Goal: Task Accomplishment & Management: Manage account settings

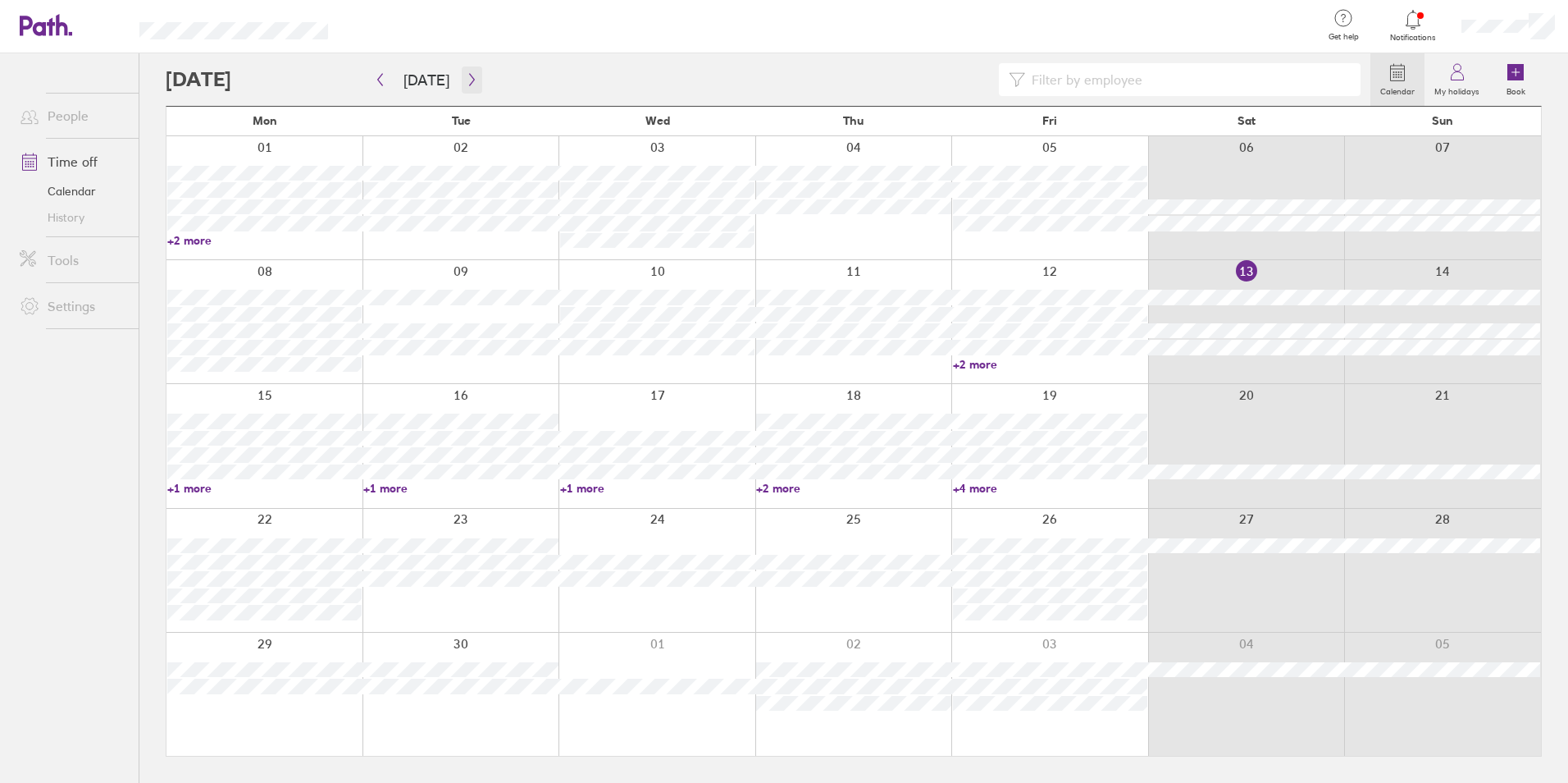
click at [472, 78] on icon "button" at bounding box center [471, 80] width 12 height 13
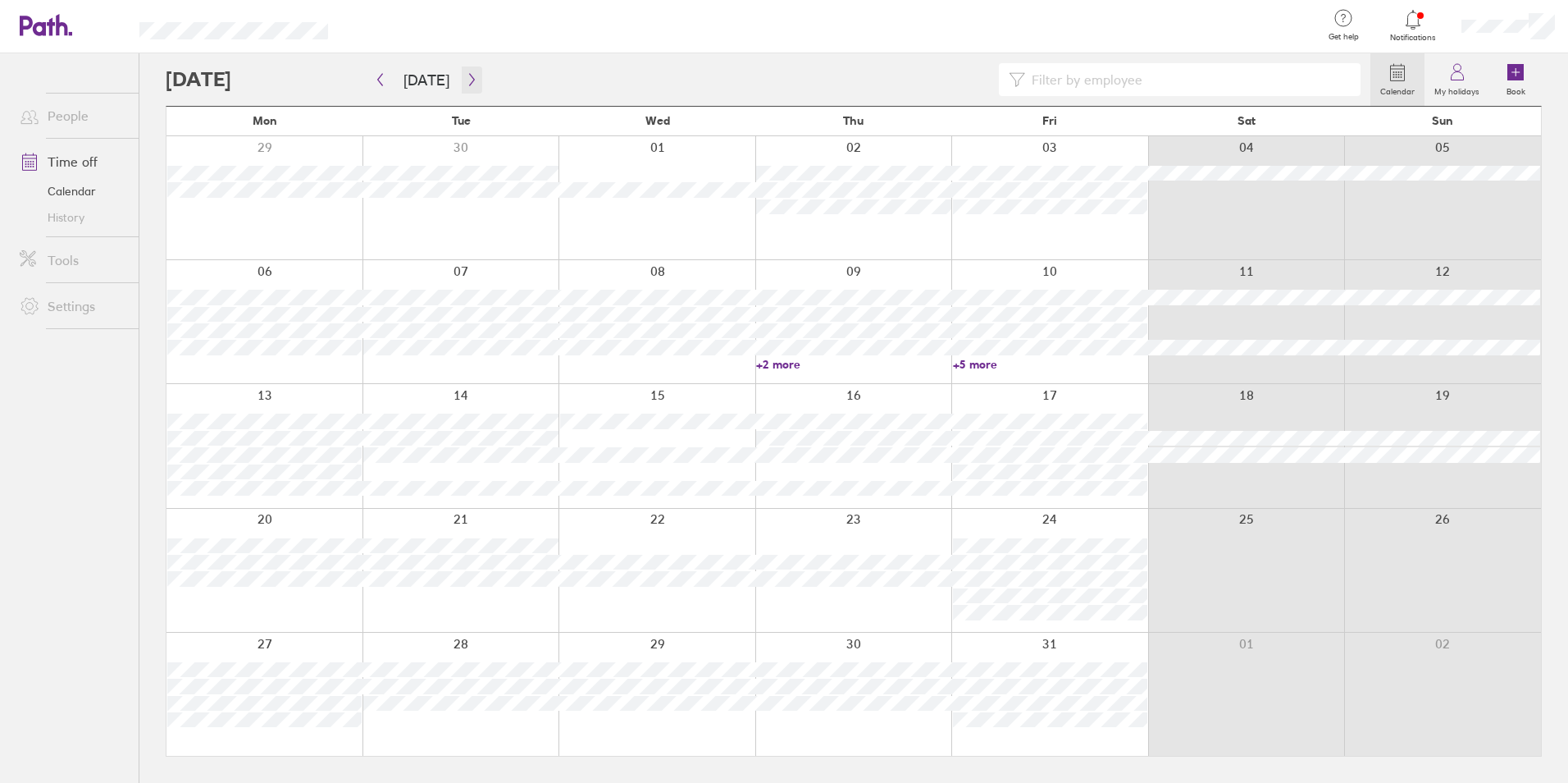
click at [469, 78] on icon "button" at bounding box center [471, 80] width 5 height 12
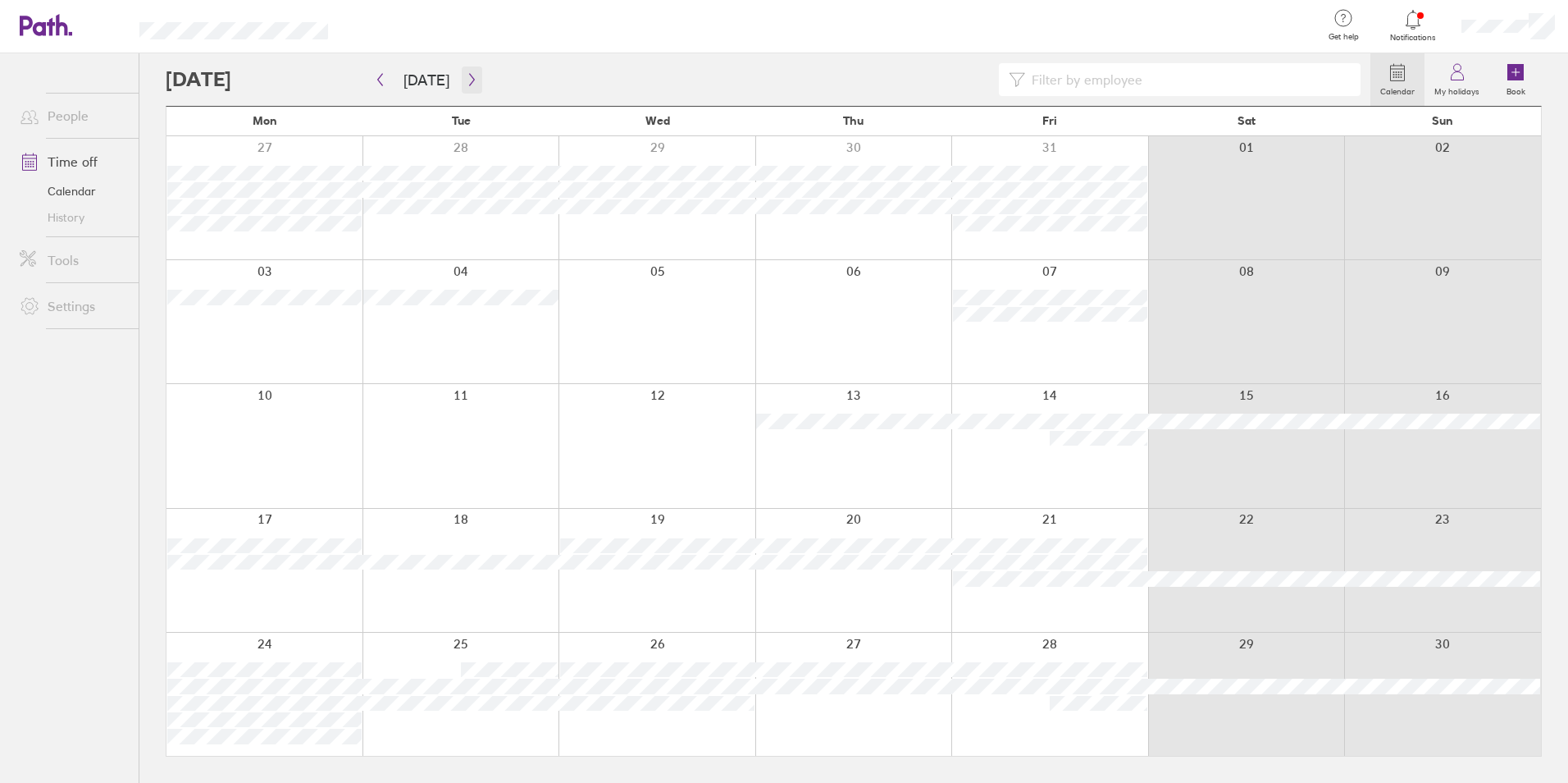
click at [471, 77] on icon "button" at bounding box center [471, 80] width 12 height 13
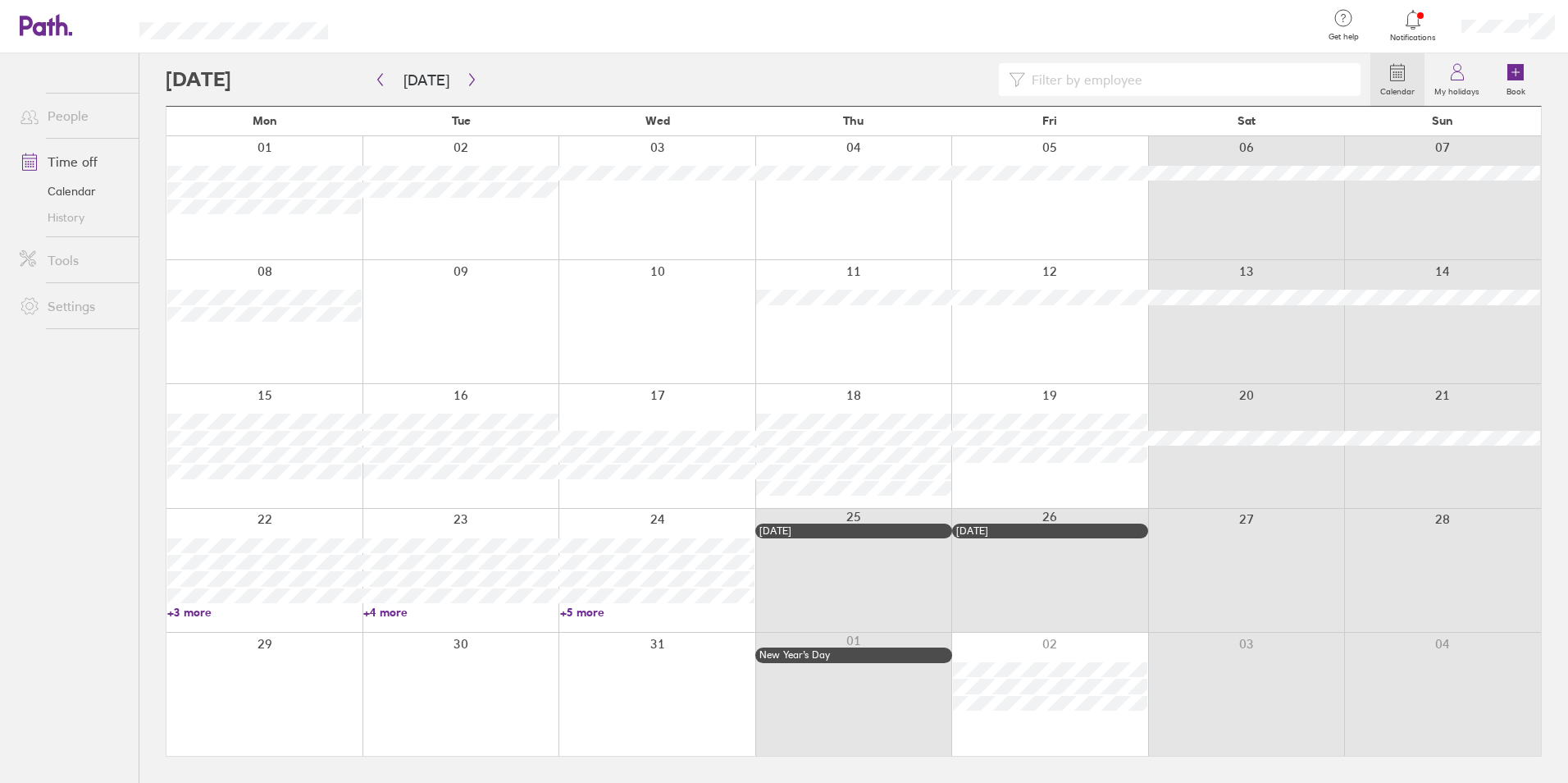
click at [177, 609] on link "+3 more" at bounding box center [264, 612] width 194 height 15
click at [188, 607] on link "+3 more" at bounding box center [264, 612] width 194 height 15
click at [386, 608] on link "+4 more" at bounding box center [460, 612] width 194 height 15
click at [594, 613] on link "+5 more" at bounding box center [657, 612] width 194 height 15
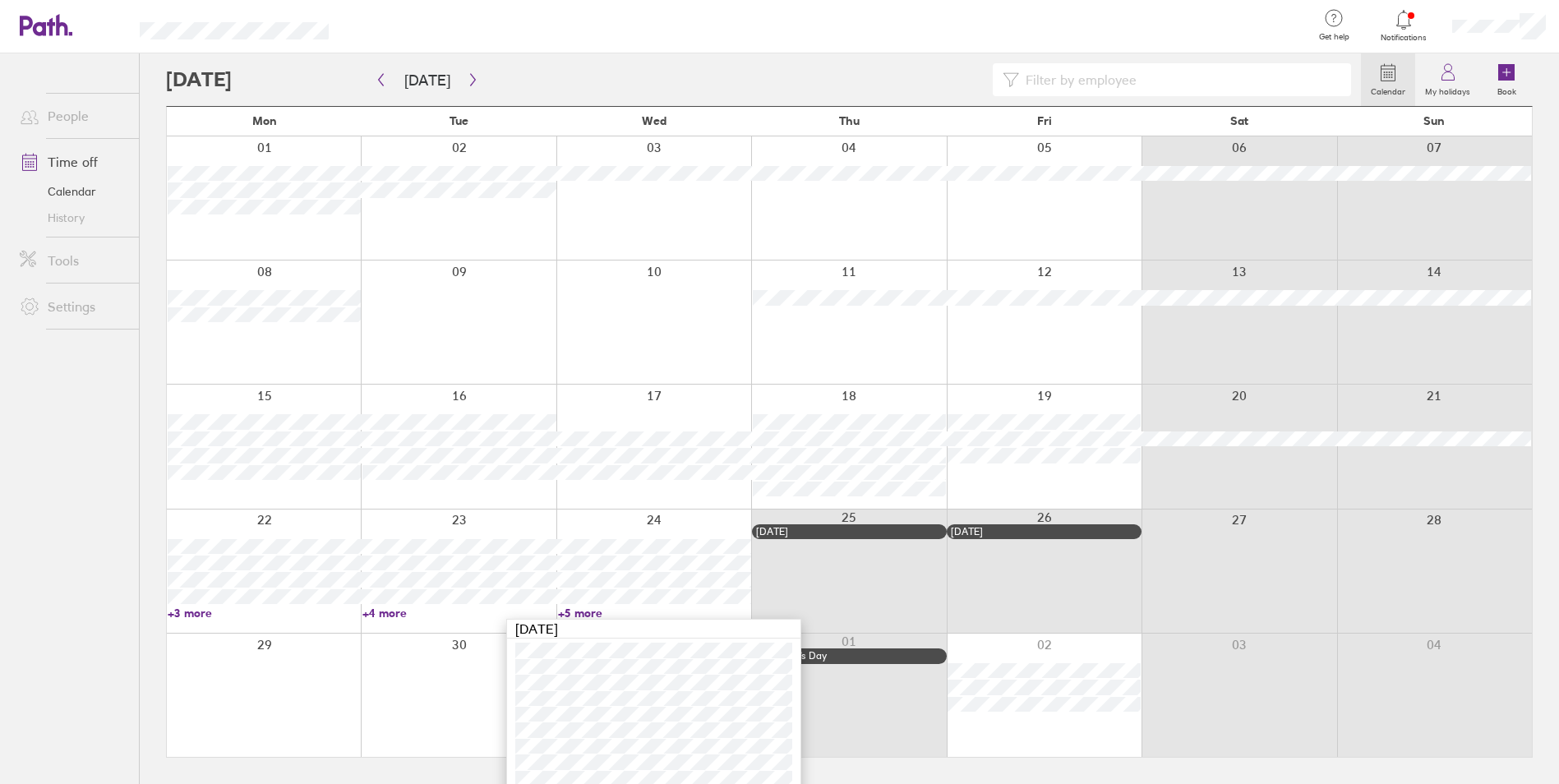
click at [590, 614] on link "+5 more" at bounding box center [654, 613] width 193 height 15
click at [1044, 647] on div at bounding box center [1052, 695] width 197 height 123
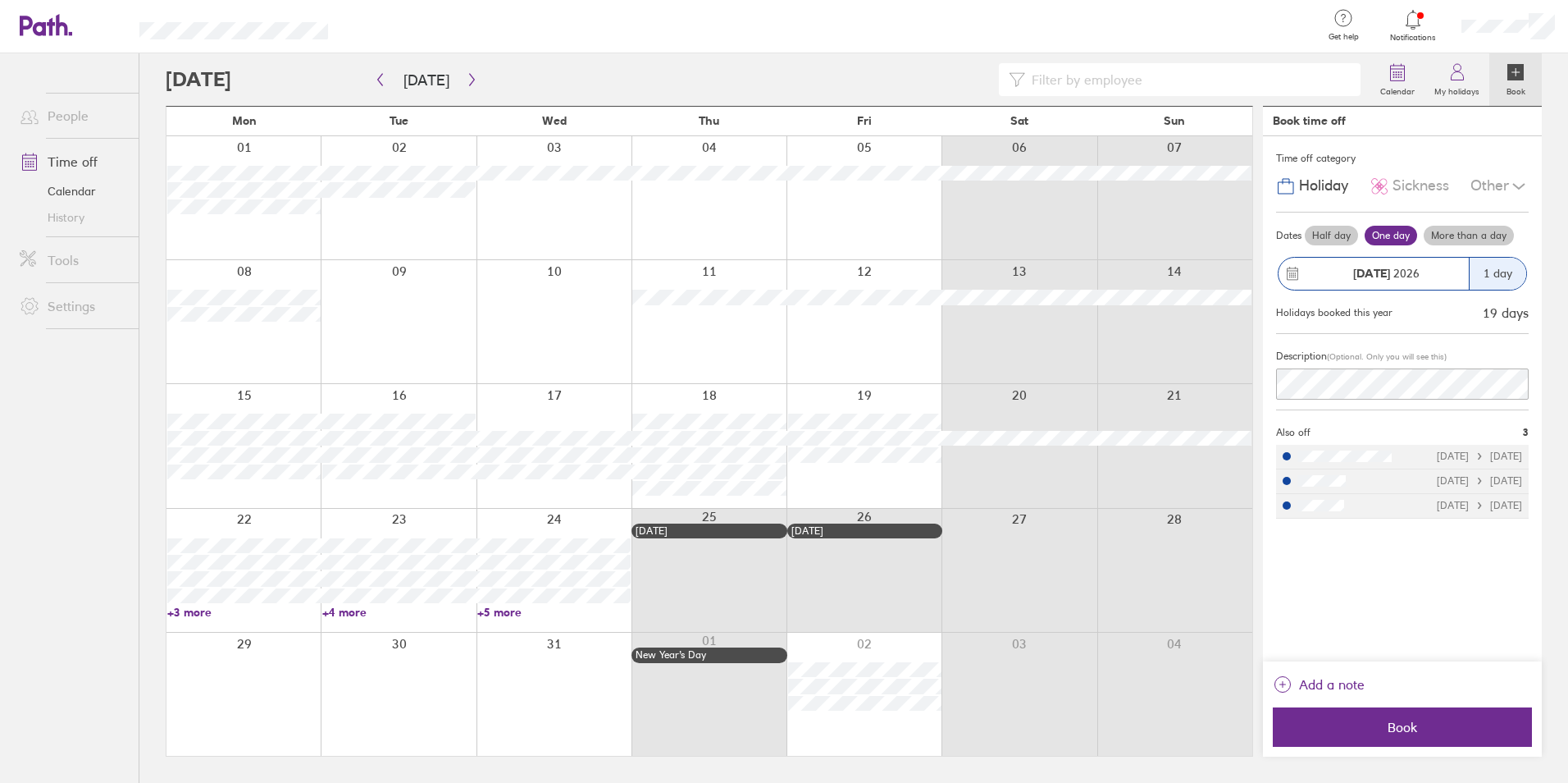
click at [1473, 400] on div "Description (Optional. Only you will see this)" at bounding box center [1402, 372] width 252 height 76
click at [1423, 726] on span "Book" at bounding box center [1403, 727] width 236 height 15
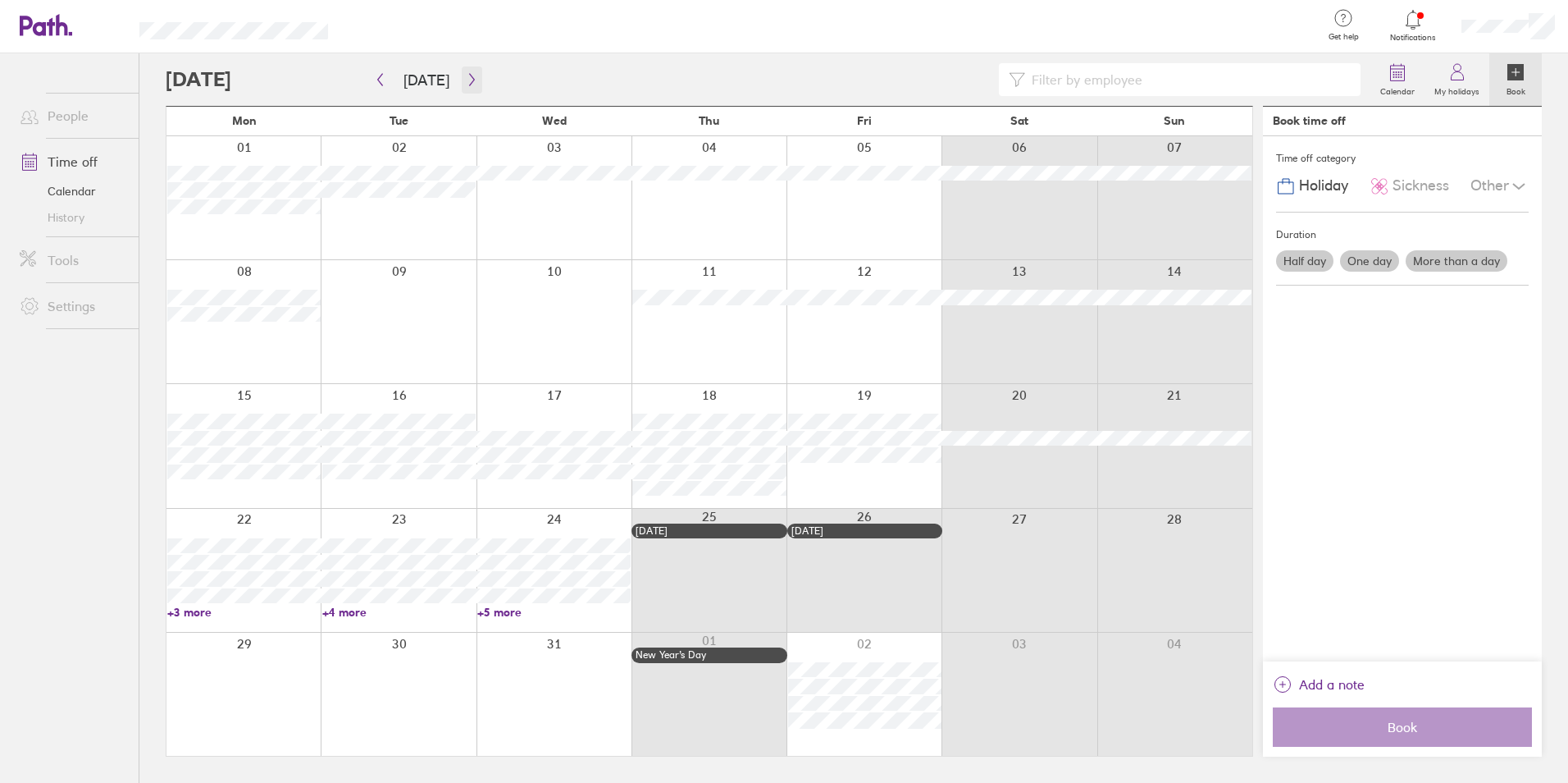
click at [469, 82] on icon "button" at bounding box center [471, 80] width 5 height 12
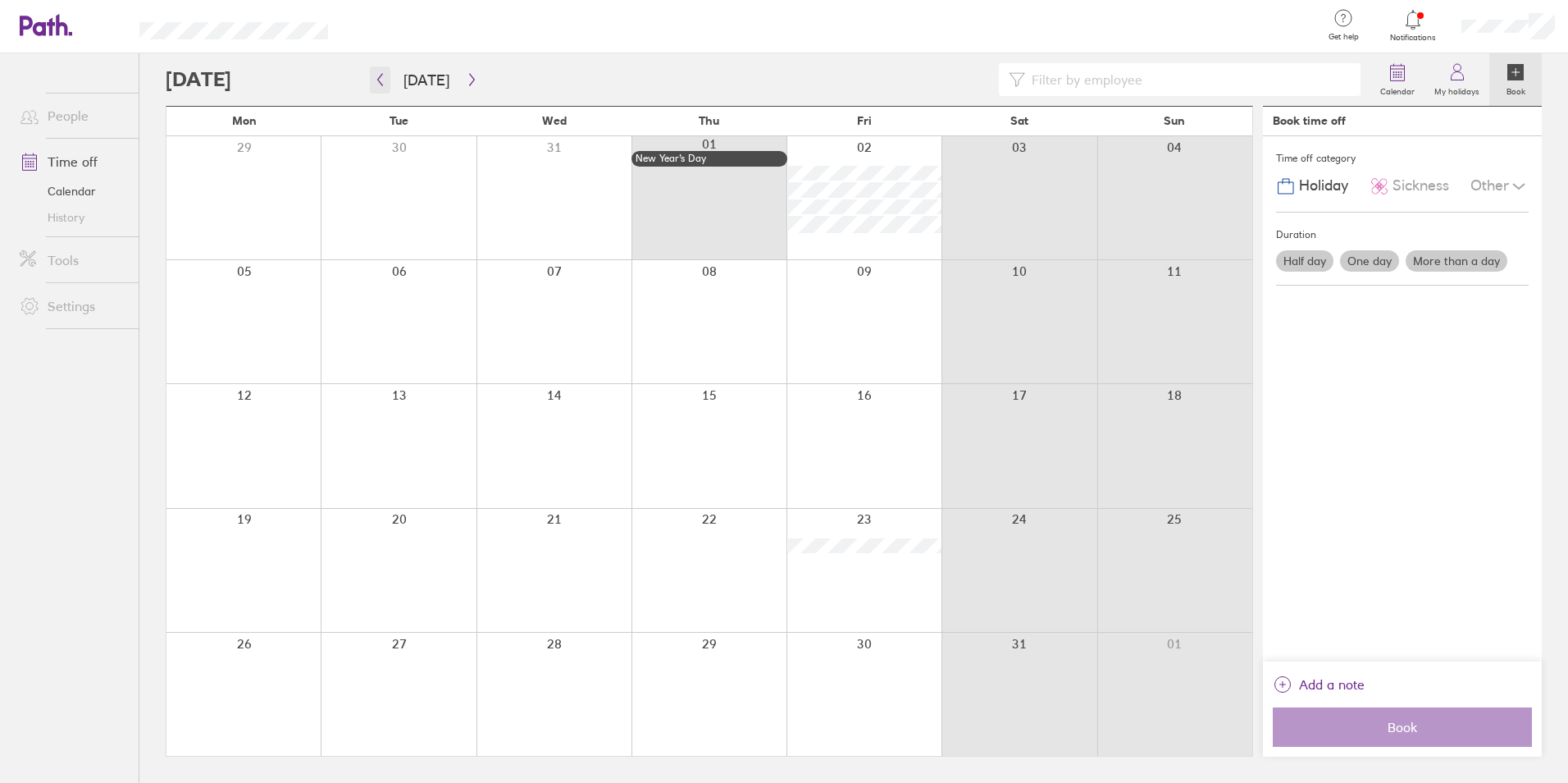
click at [380, 79] on icon "button" at bounding box center [380, 80] width 12 height 13
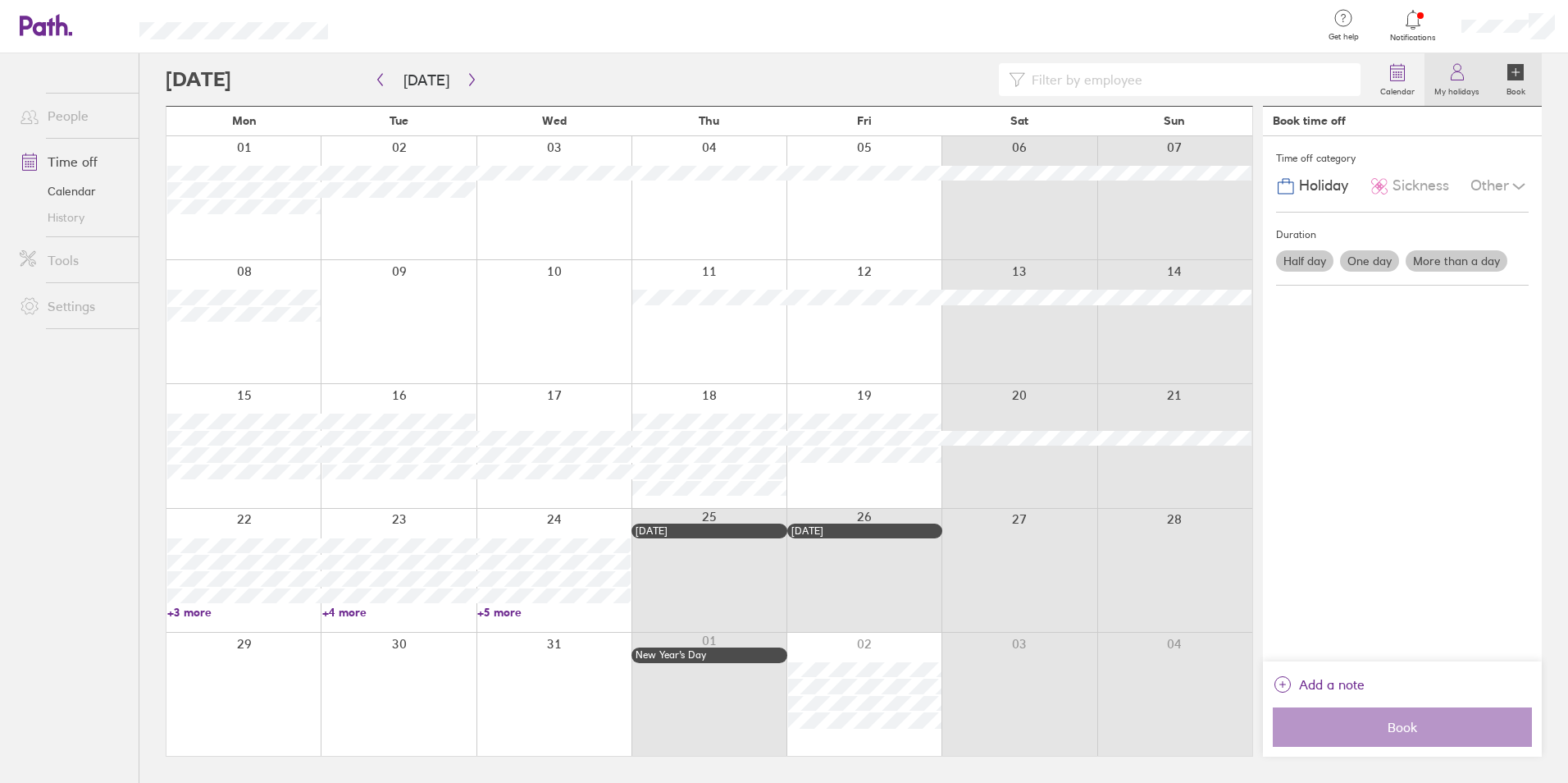
click at [1461, 80] on icon at bounding box center [1456, 71] width 20 height 20
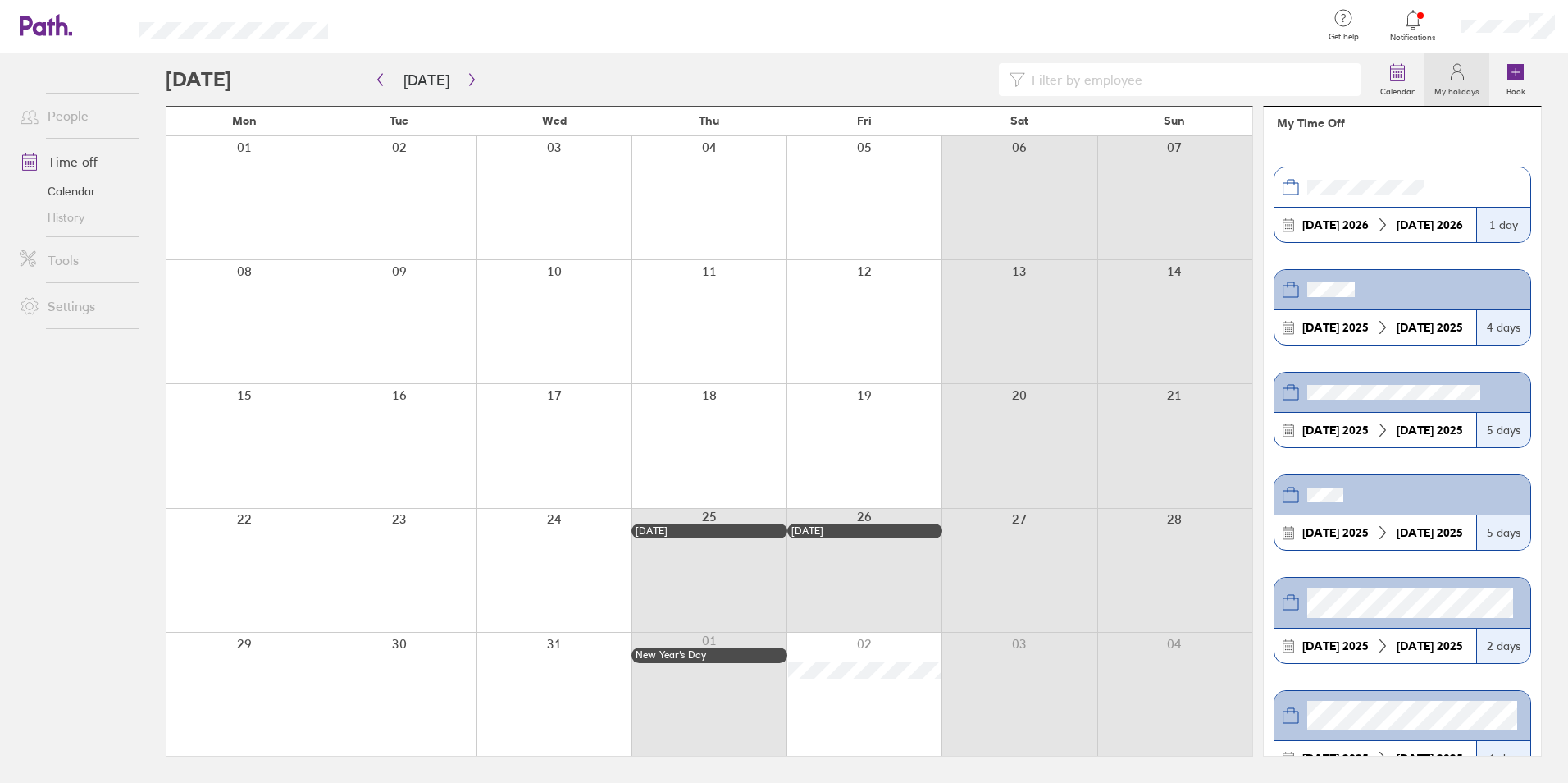
click at [1286, 530] on icon at bounding box center [1288, 532] width 15 height 15
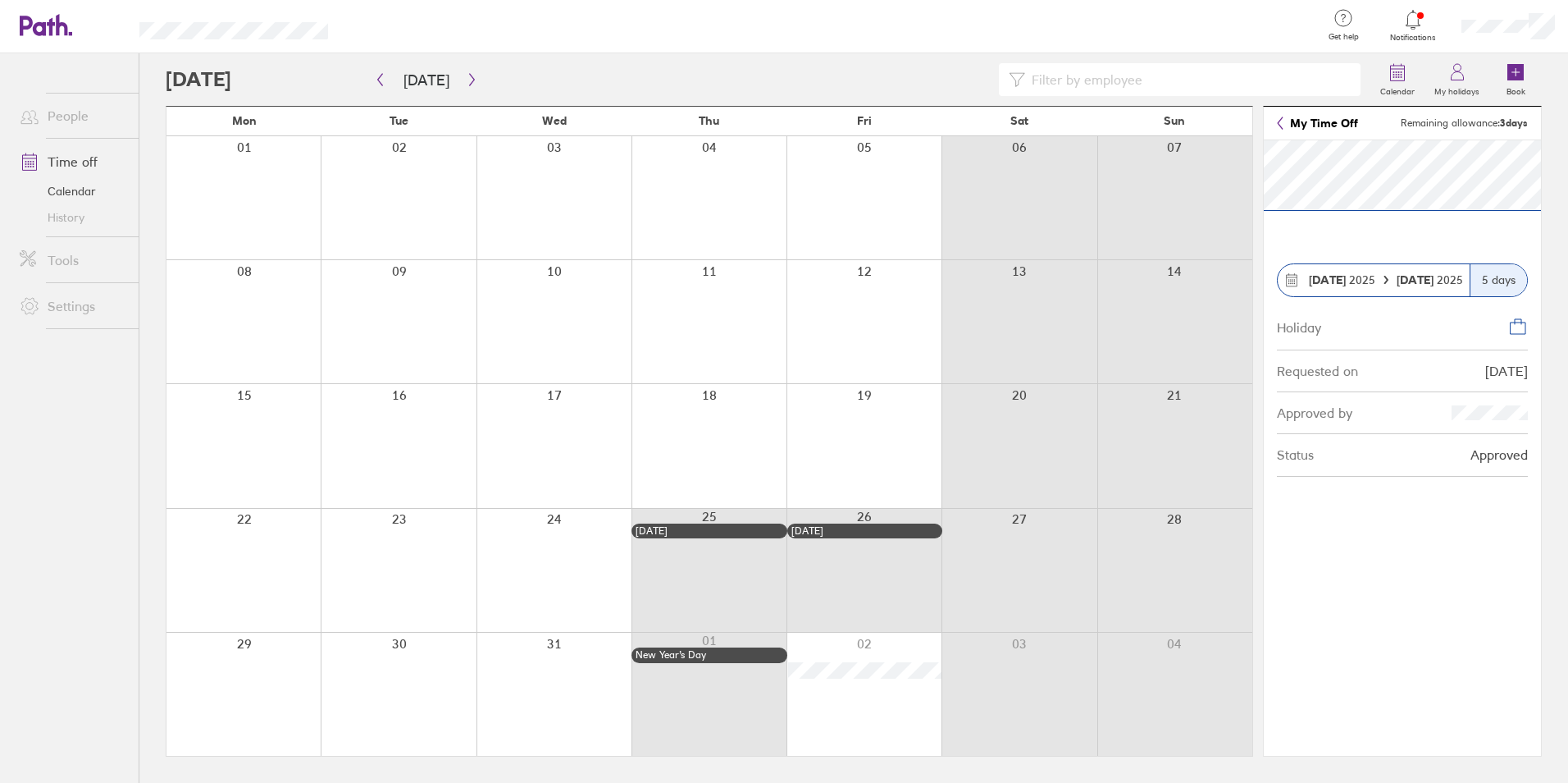
click at [1298, 281] on icon at bounding box center [1292, 280] width 15 height 15
click at [1294, 283] on circle at bounding box center [1295, 283] width 2 height 2
click at [1286, 280] on icon at bounding box center [1291, 281] width 10 height 11
click at [1286, 279] on icon at bounding box center [1292, 280] width 15 height 15
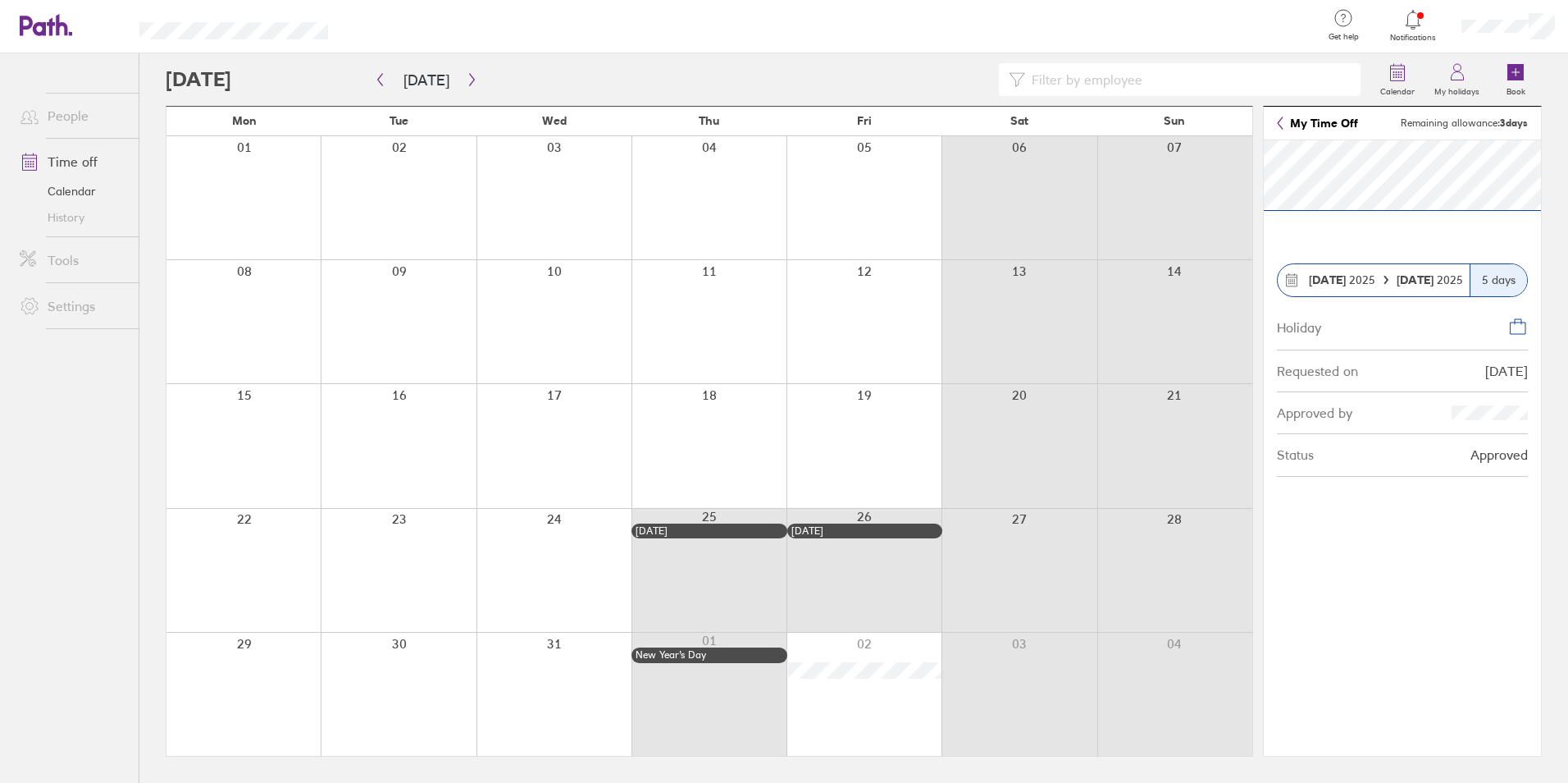
click at [1290, 282] on icon at bounding box center [1292, 280] width 15 height 15
click at [1393, 569] on section "12 May 2025 16 May 2025 5 days Holiday Requested on 15/01/25 Approved by Status…" at bounding box center [1402, 447] width 277 height 615
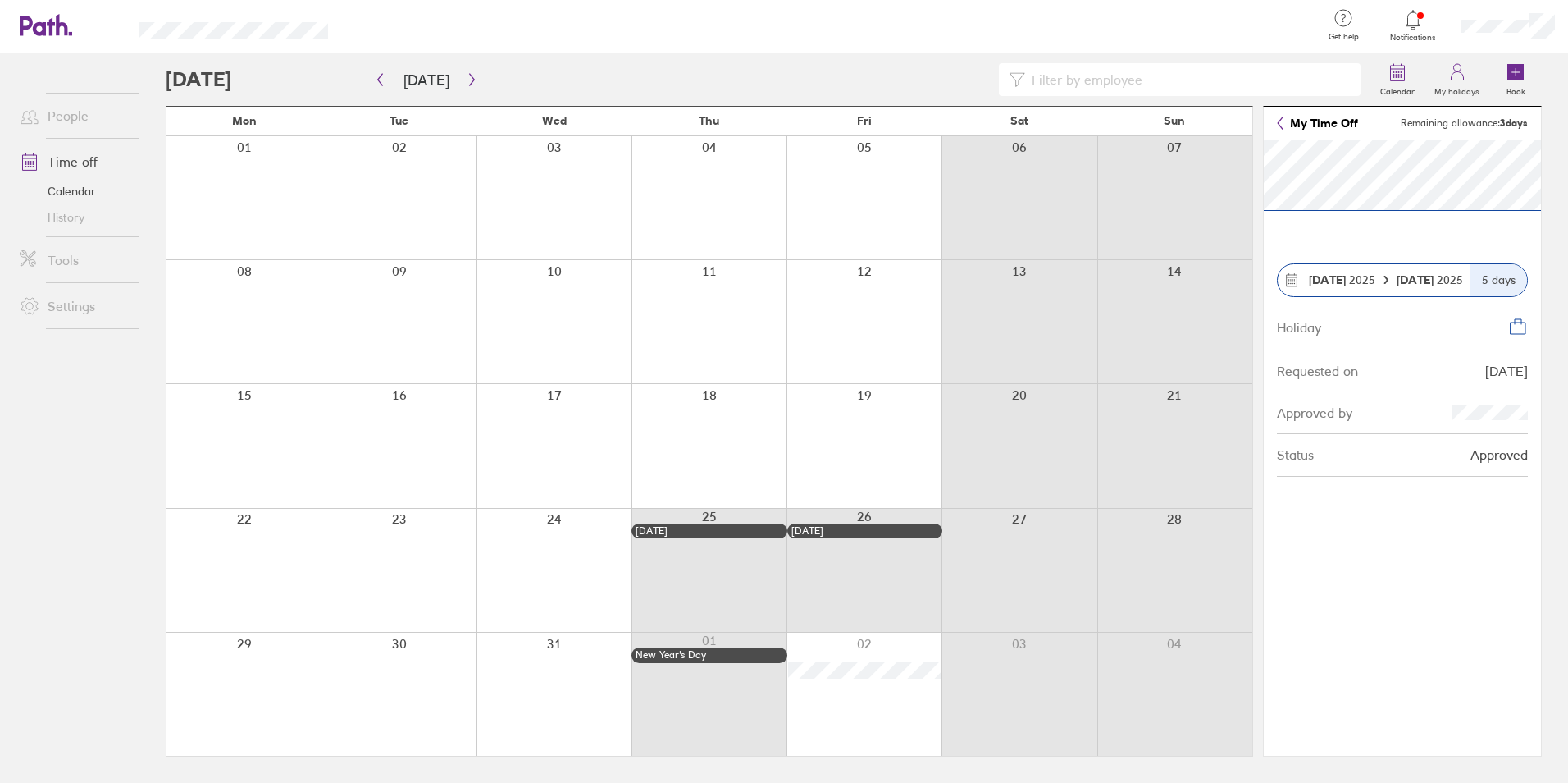
click at [1429, 550] on section "12 May 2025 16 May 2025 5 days Holiday Requested on 15/01/25 Approved by Status…" at bounding box center [1402, 447] width 277 height 615
click at [1467, 74] on icon at bounding box center [1456, 71] width 20 height 20
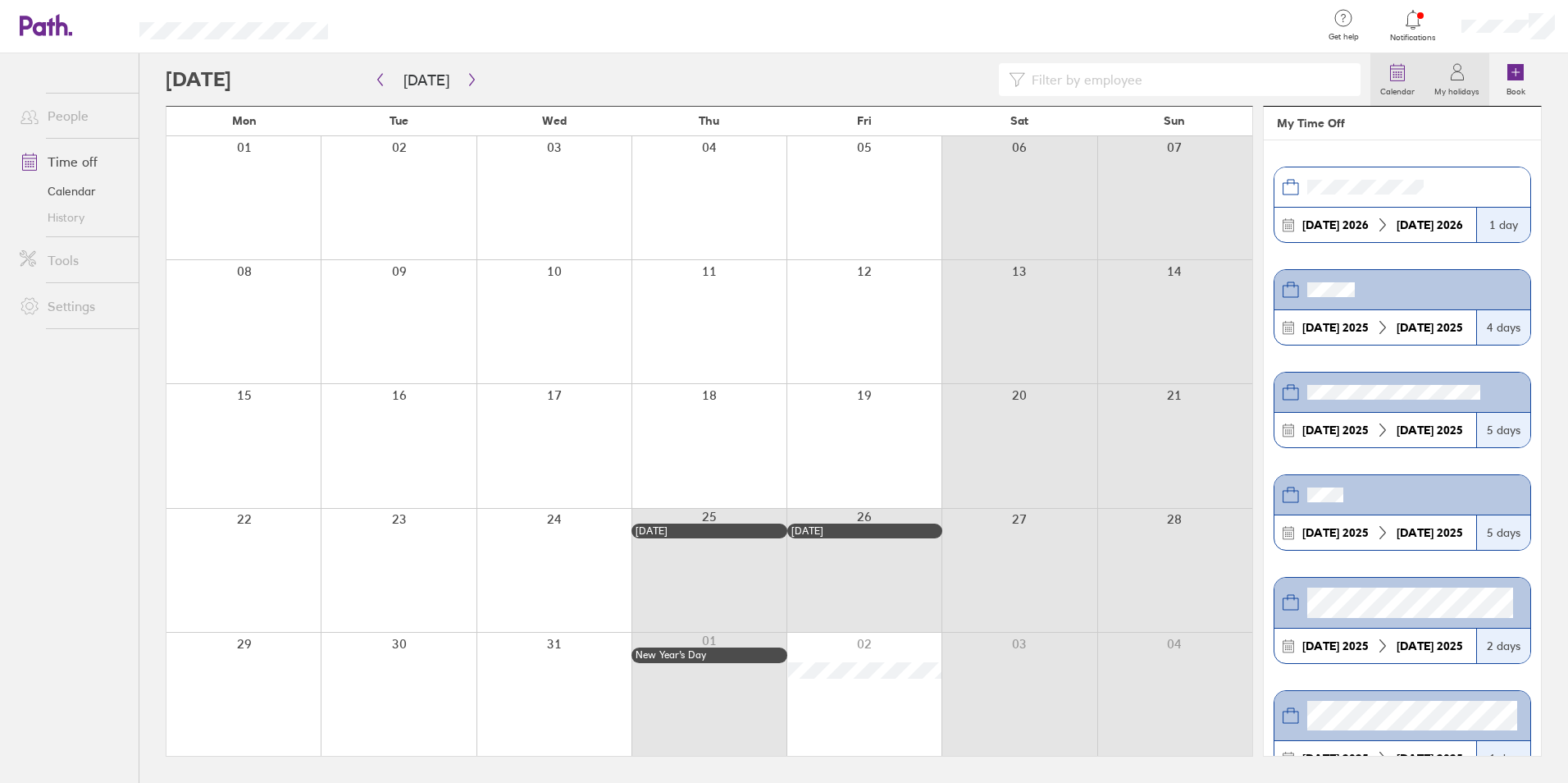
click at [1405, 80] on icon at bounding box center [1397, 73] width 14 height 15
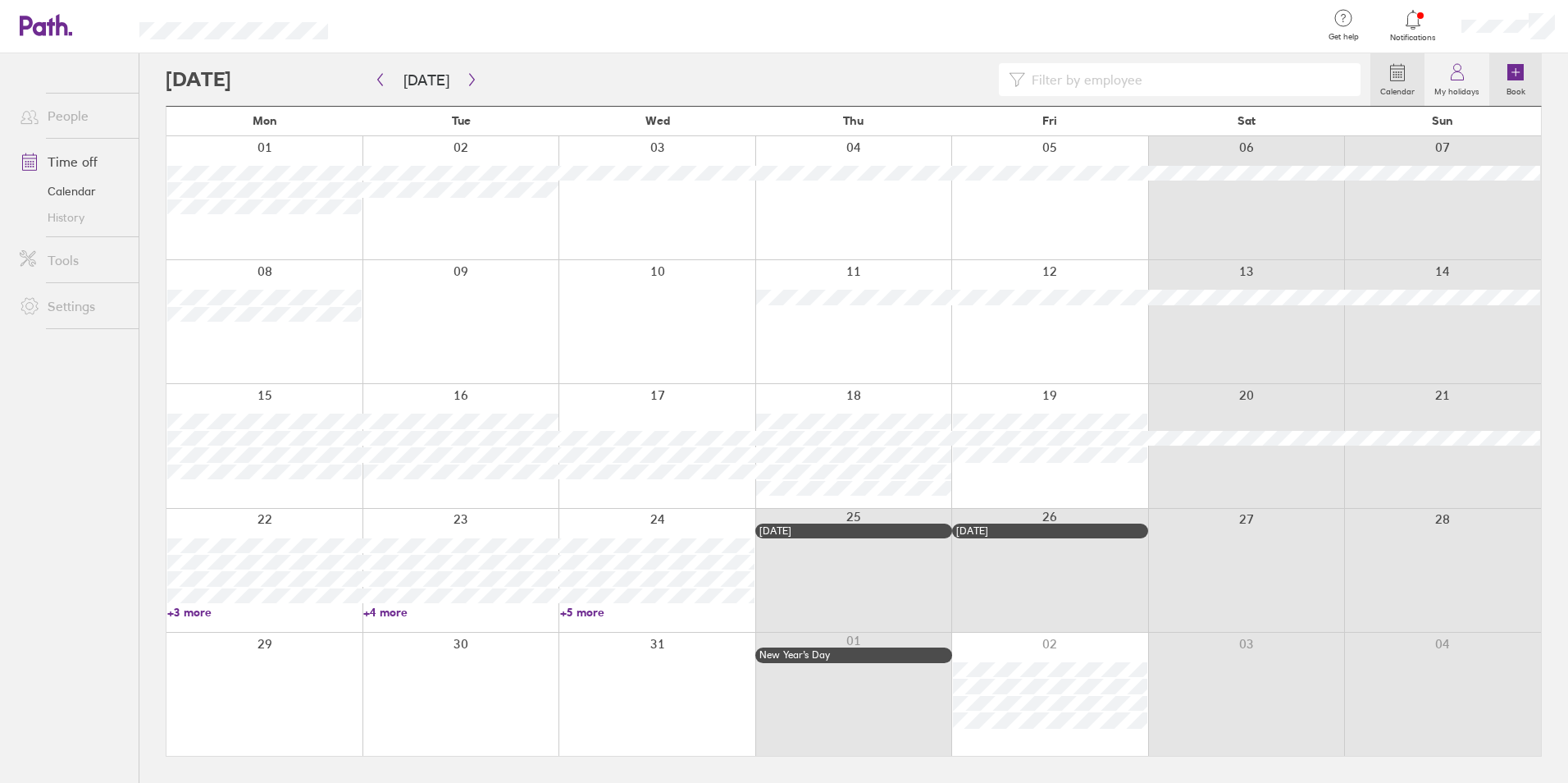
click at [1509, 74] on icon at bounding box center [1515, 71] width 16 height 16
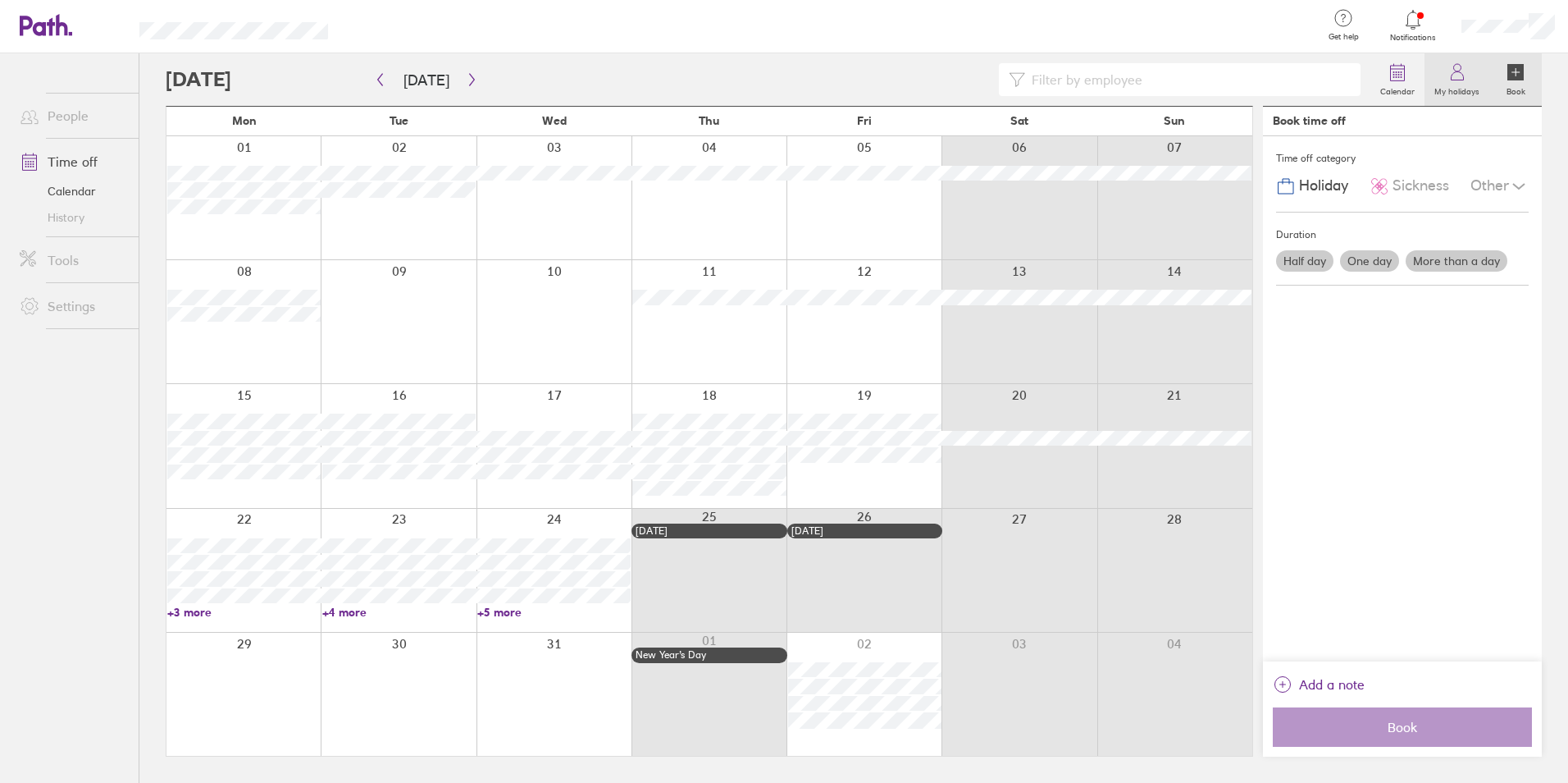
click at [1480, 76] on link "My holidays" at bounding box center [1456, 80] width 65 height 53
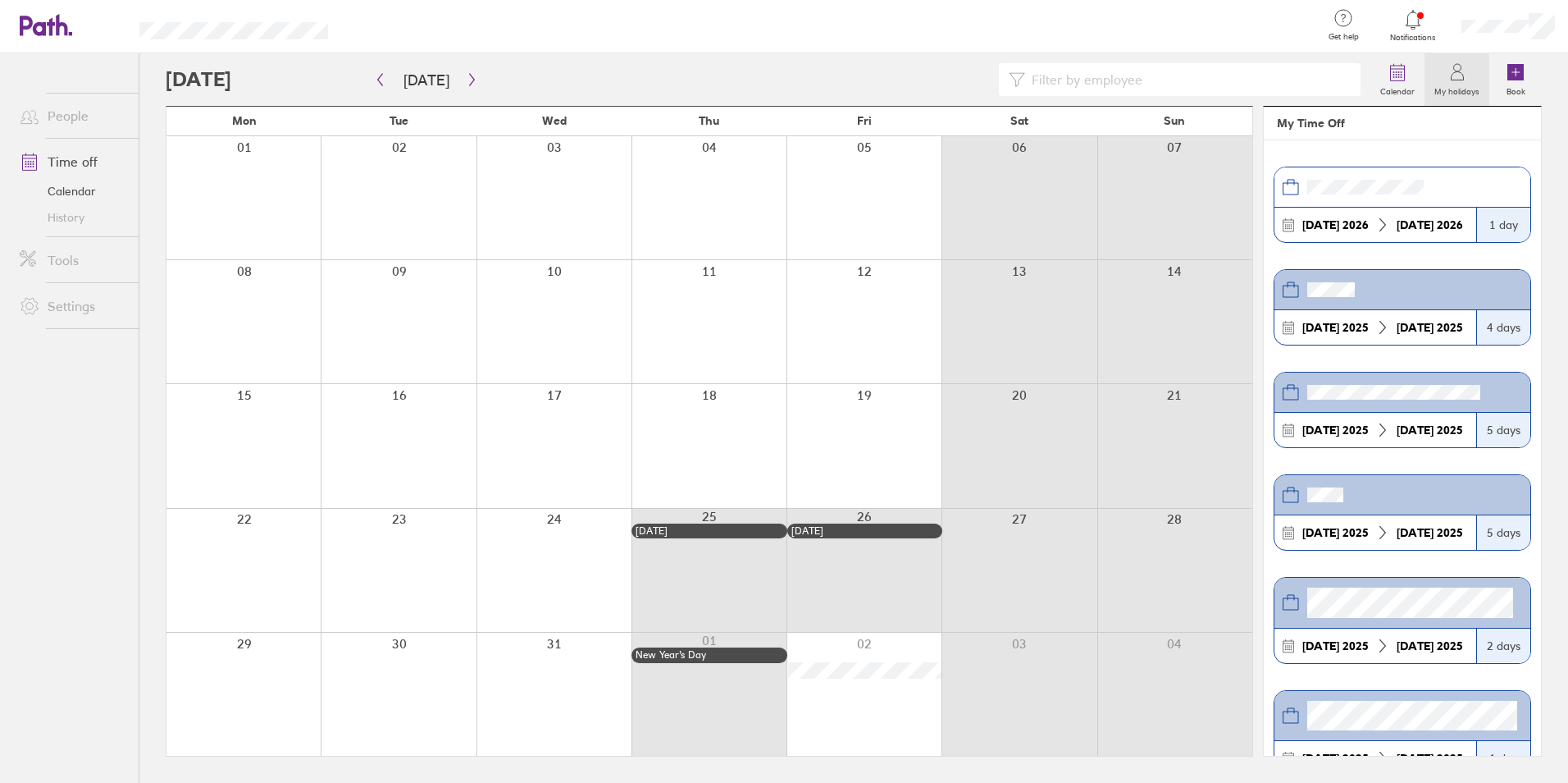
click at [1504, 227] on div "1 day" at bounding box center [1503, 224] width 54 height 35
